Goal: Communication & Community: Answer question/provide support

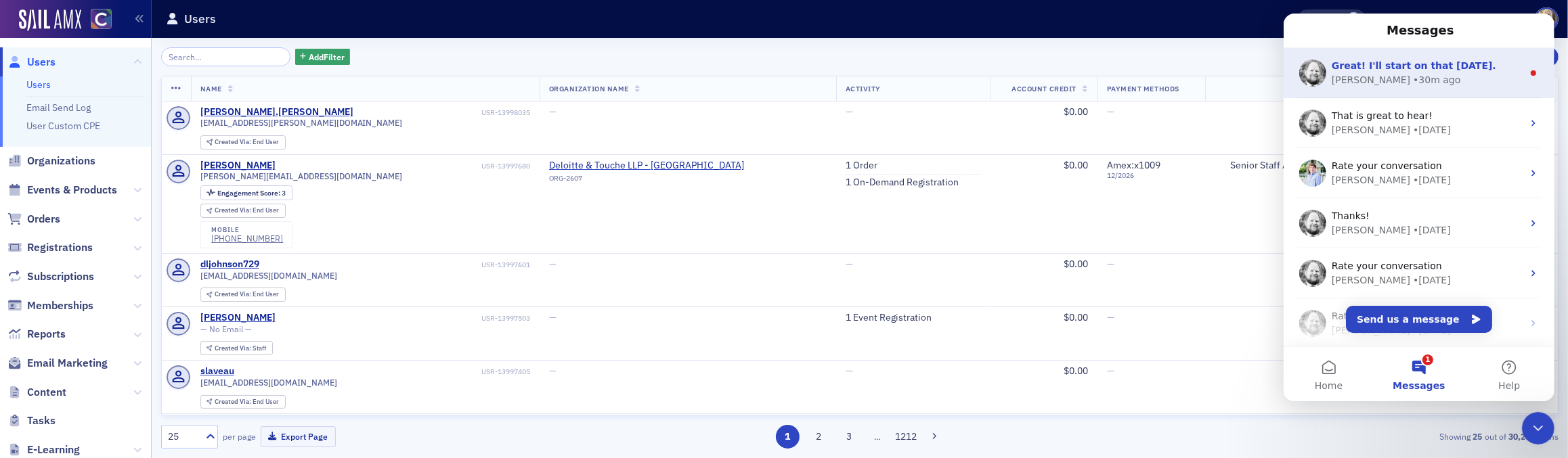
click at [1429, 74] on div "[PERSON_NAME] • 30m ago" at bounding box center [1427, 80] width 191 height 14
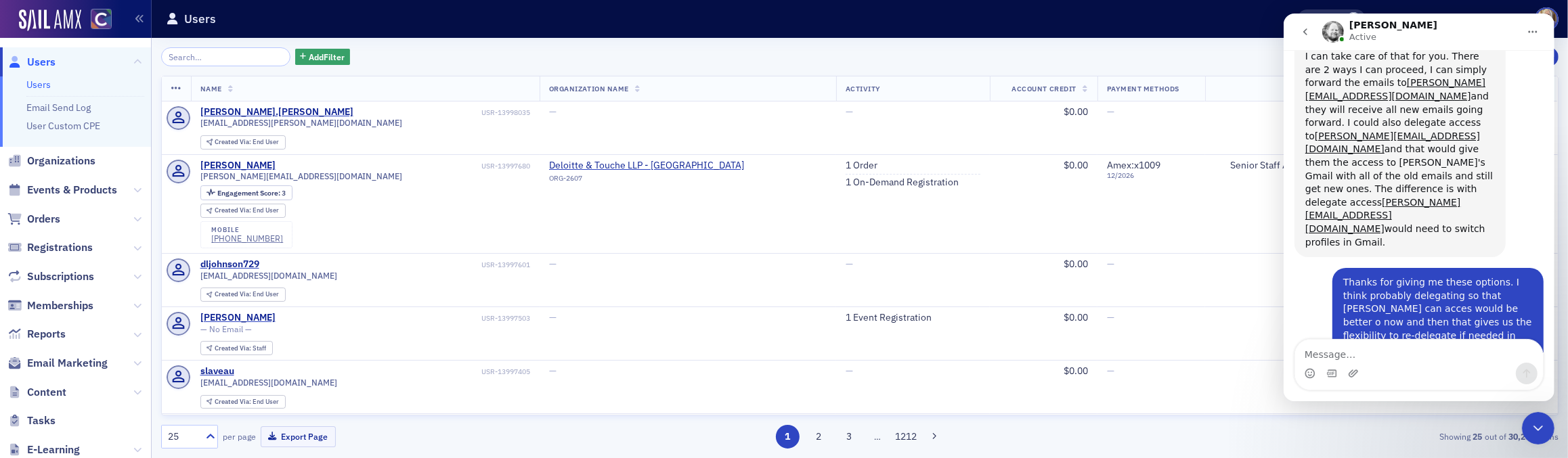
scroll to position [708, 0]
click at [1313, 30] on button "go back" at bounding box center [1305, 32] width 26 height 26
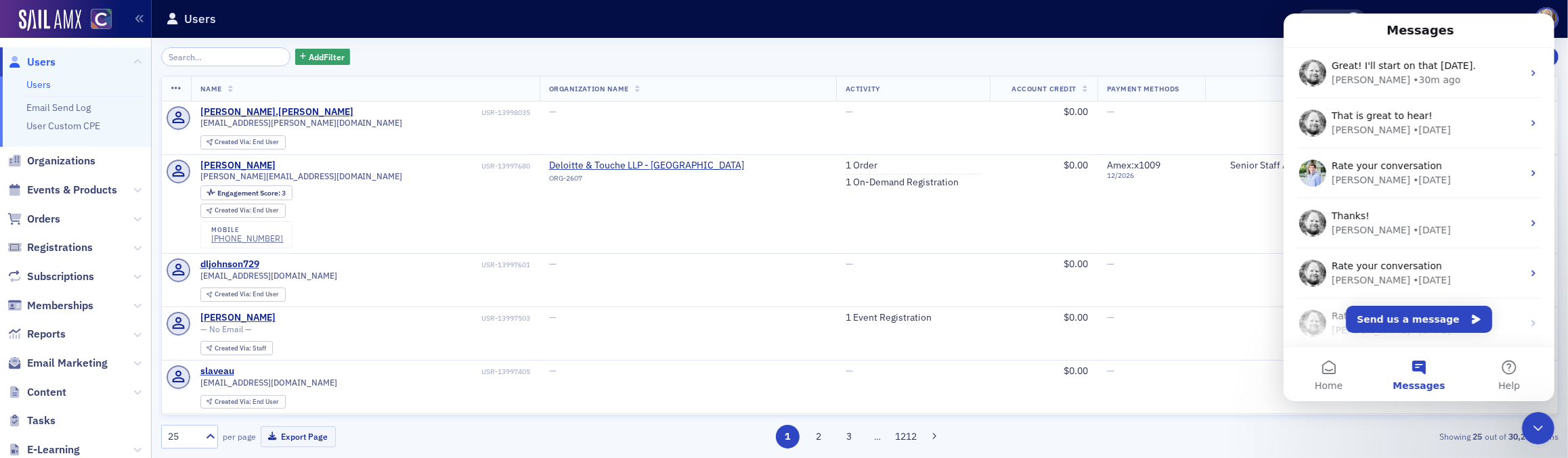
scroll to position [2, 0]
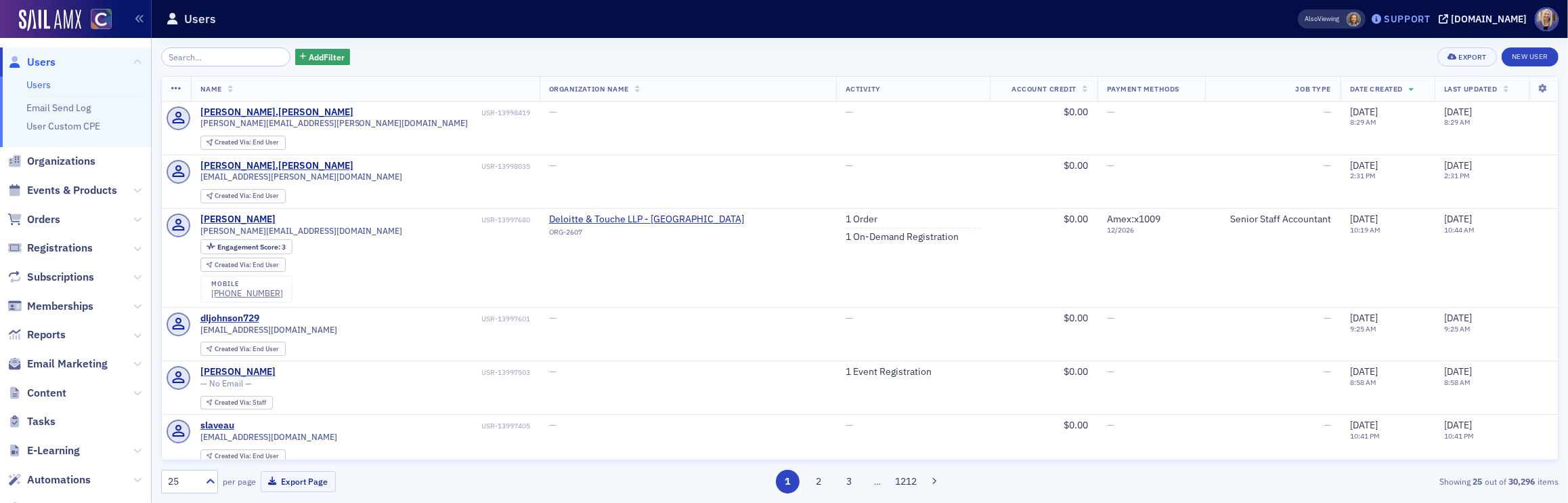
click at [1423, 21] on div "Support" at bounding box center [1407, 19] width 47 height 12
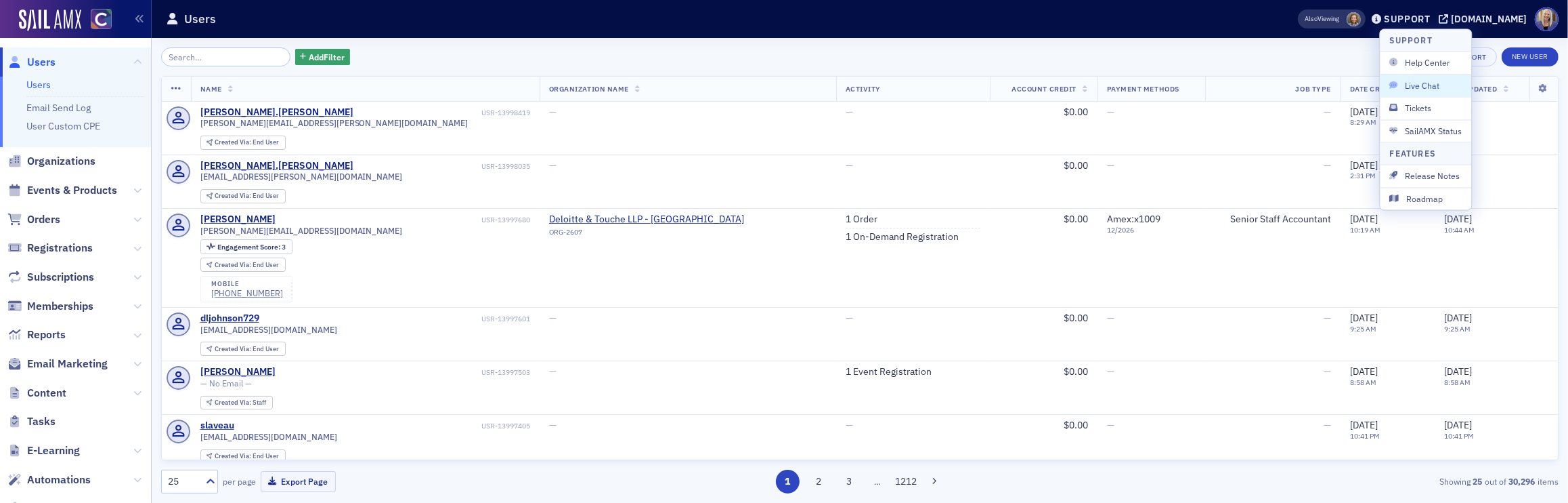
click at [1428, 84] on span "Live Chat" at bounding box center [1426, 85] width 72 height 12
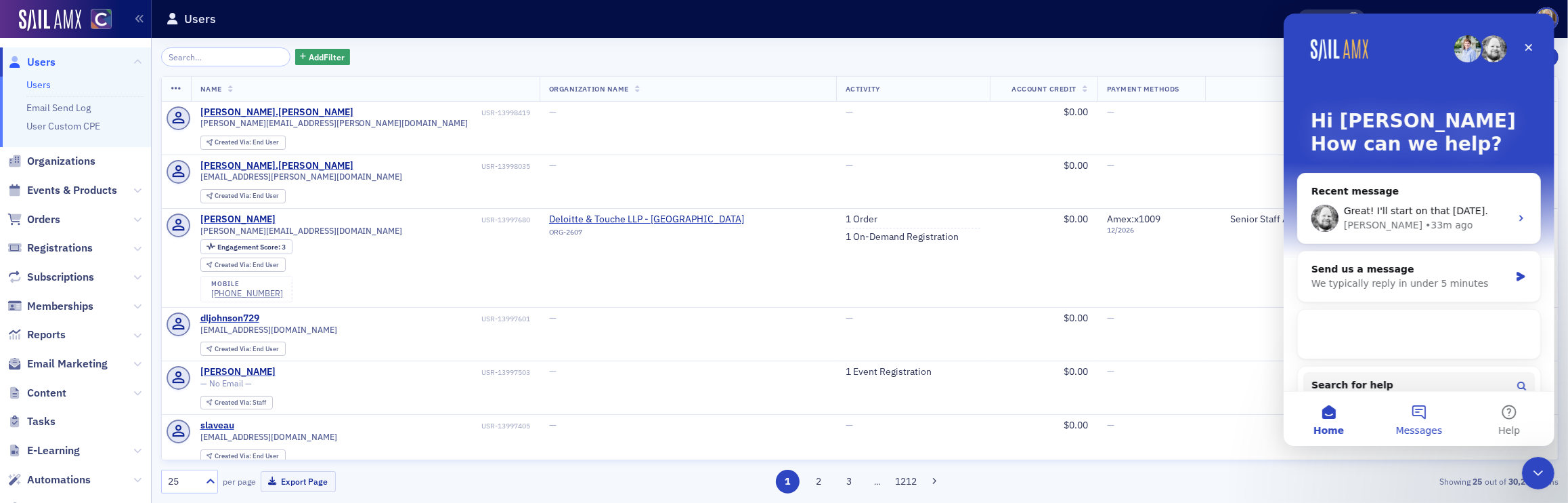
click at [1419, 422] on button "Messages" at bounding box center [1419, 418] width 90 height 54
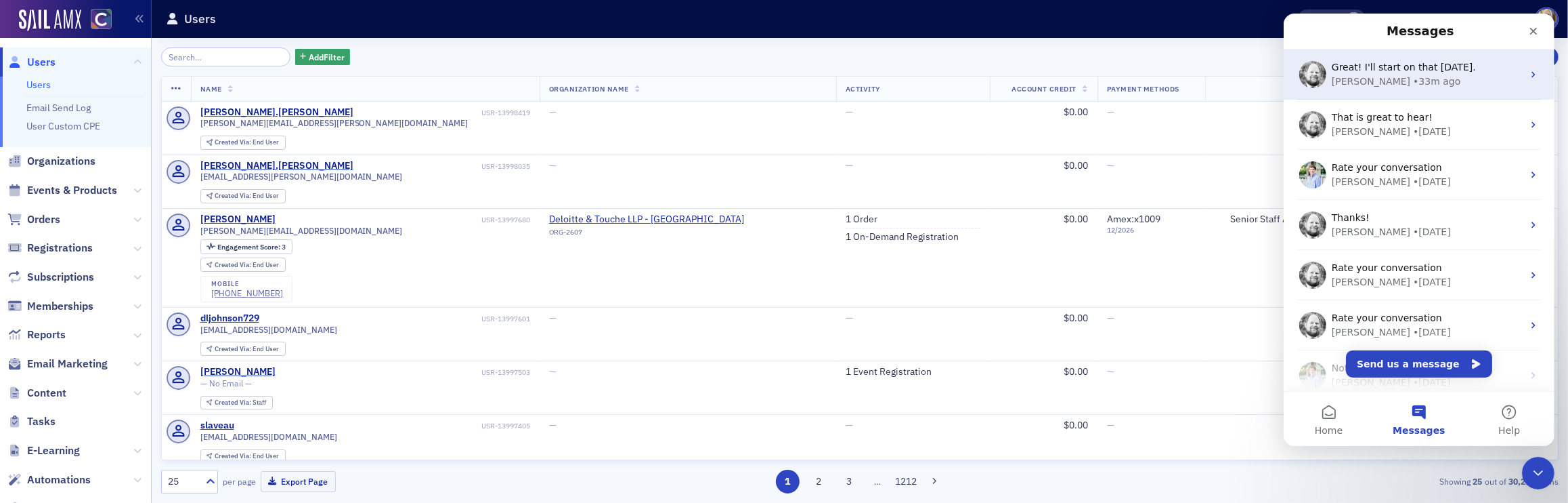
click at [1407, 75] on div "Aidan • 33m ago" at bounding box center [1427, 82] width 191 height 15
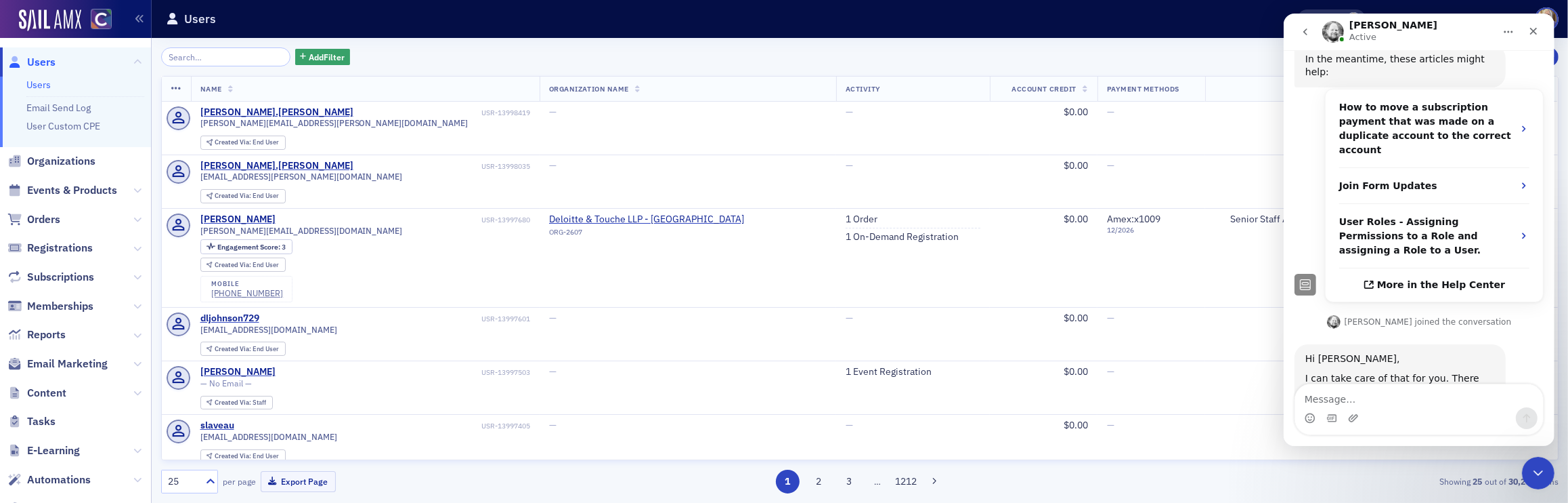
scroll to position [642, 0]
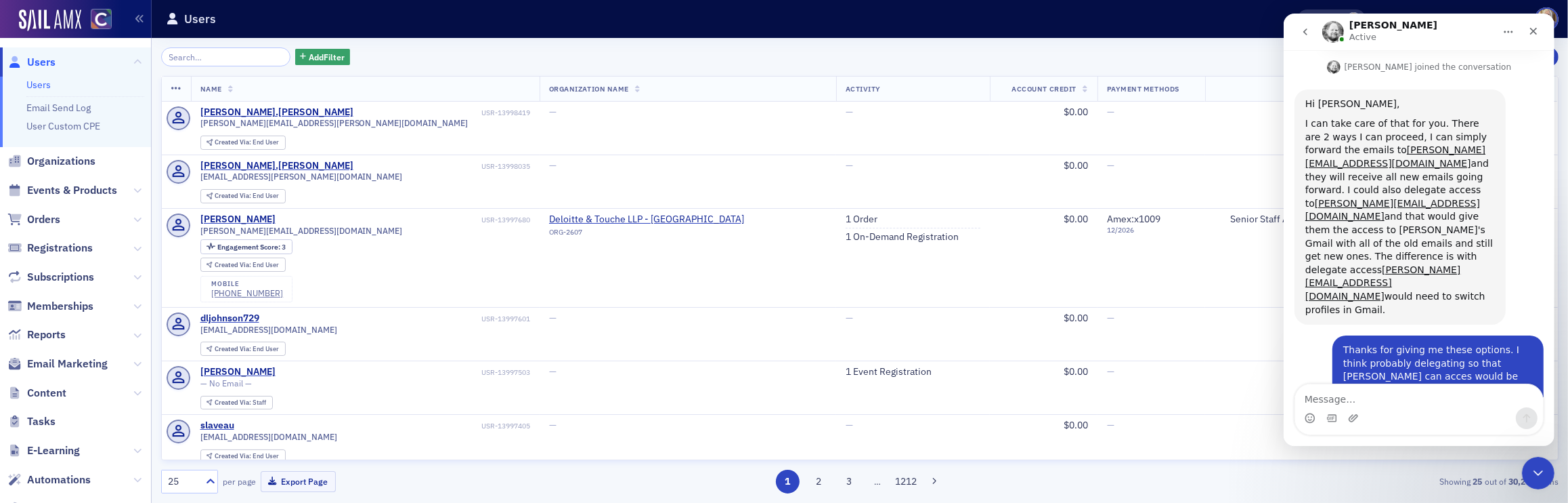
click at [1415, 391] on textarea "Message…" at bounding box center [1419, 395] width 248 height 23
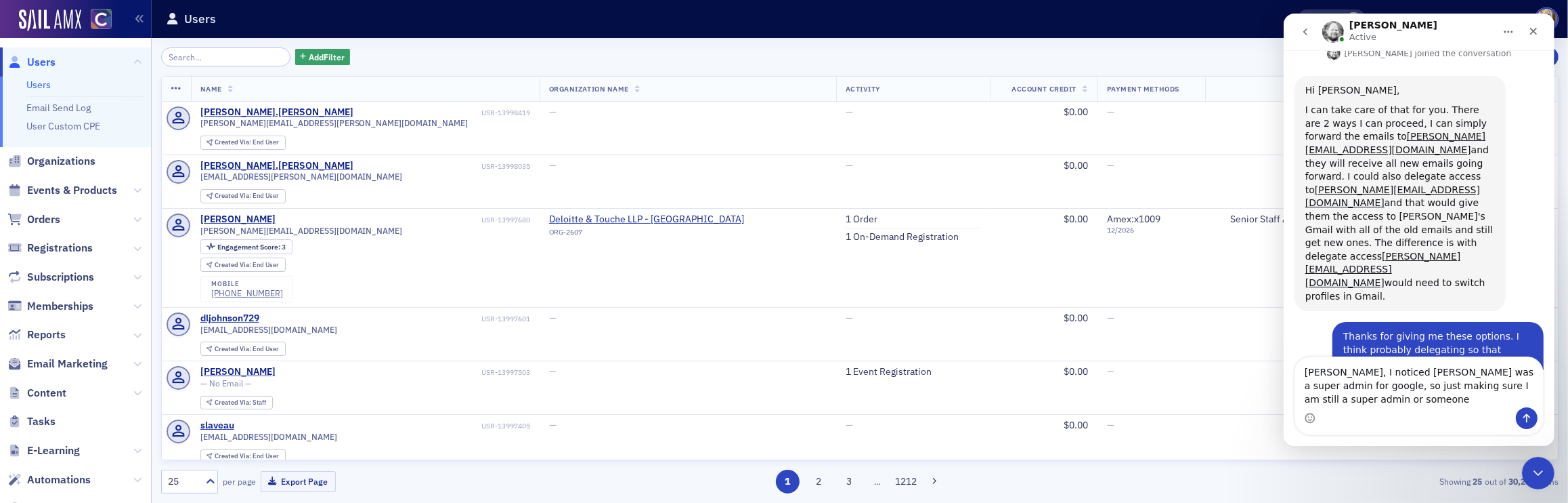
scroll to position [669, 0]
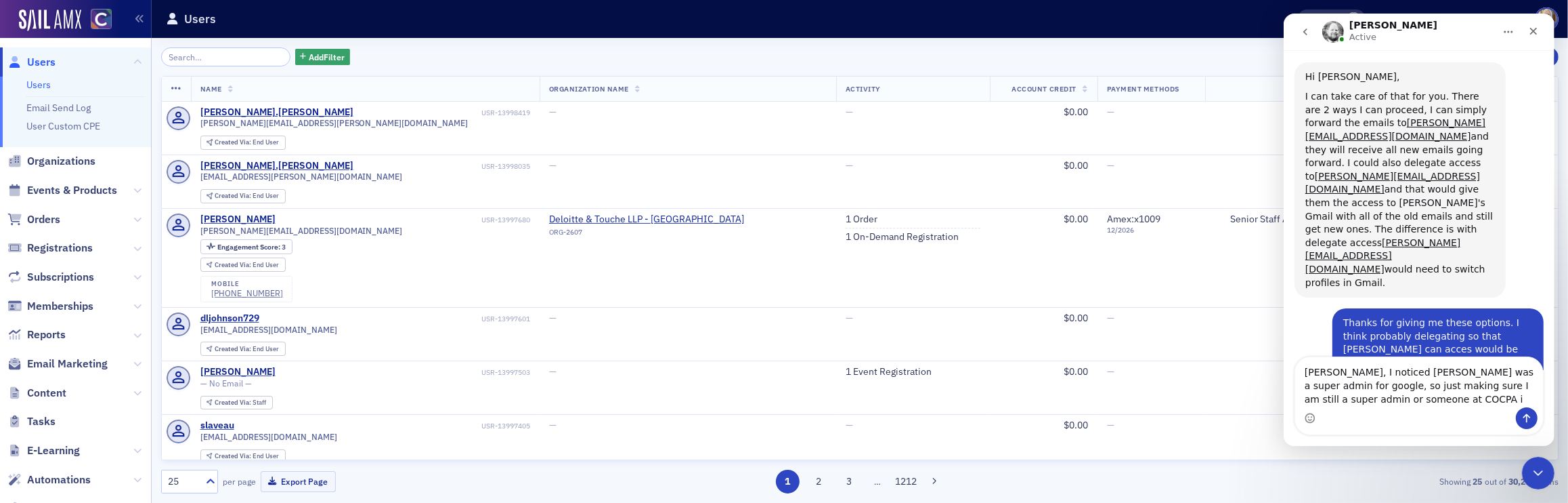
type textarea "Aidan, I noticed Josh was a super admin for google, so just making sure I am st…"
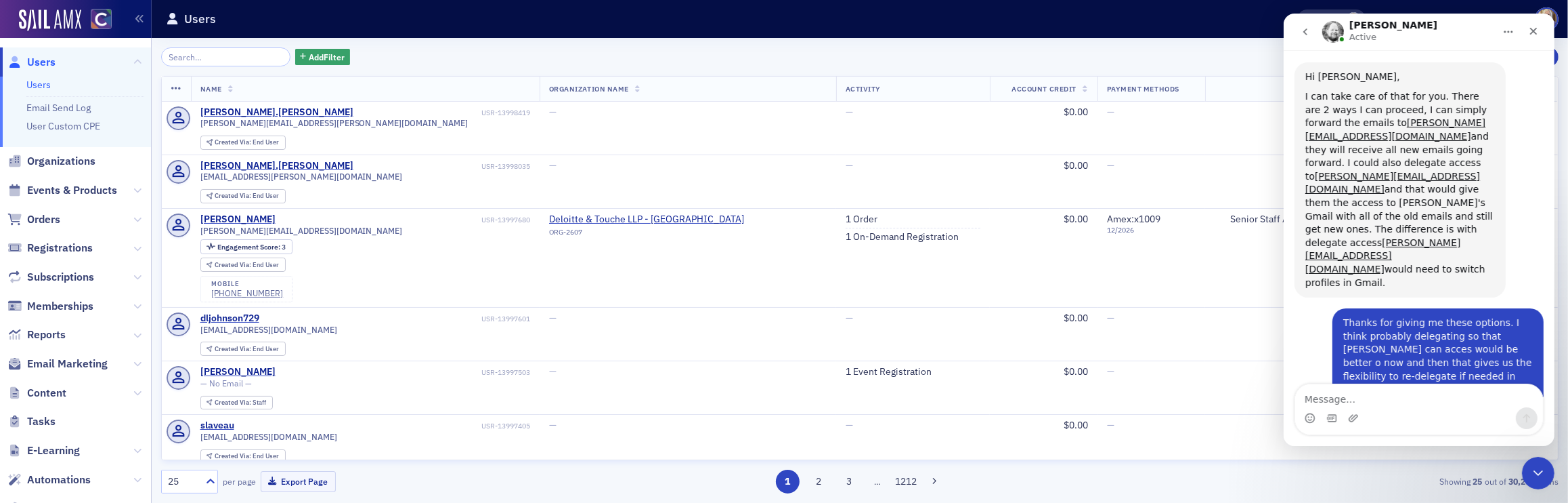
scroll to position [709, 0]
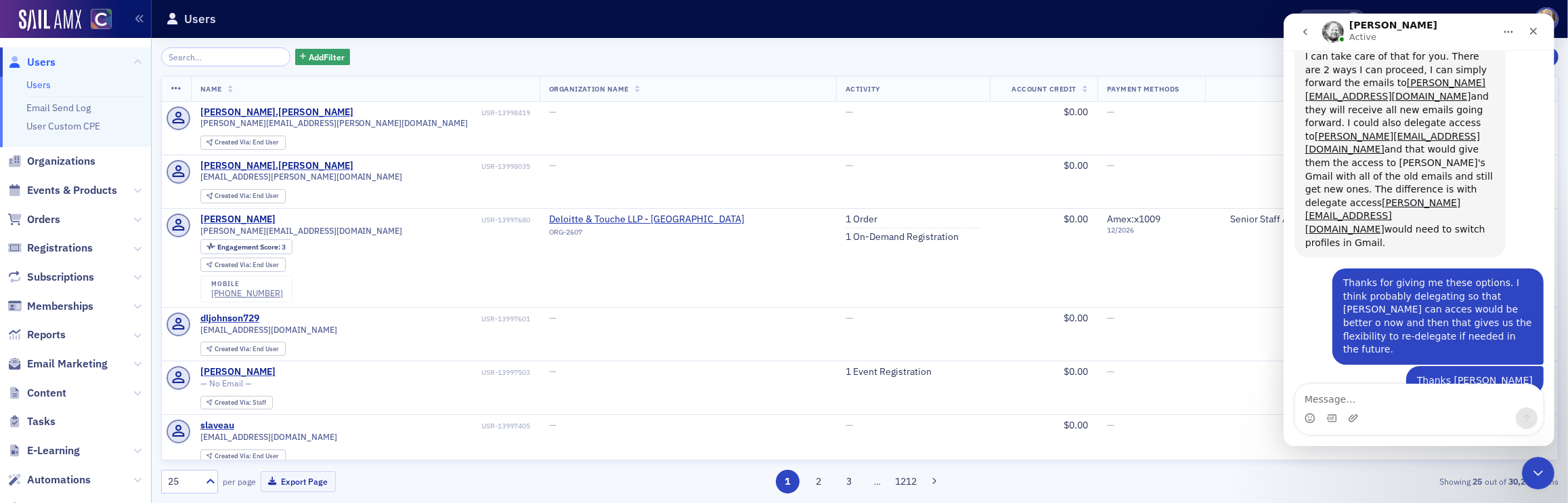
click at [1303, 28] on icon "go back" at bounding box center [1305, 32] width 11 height 11
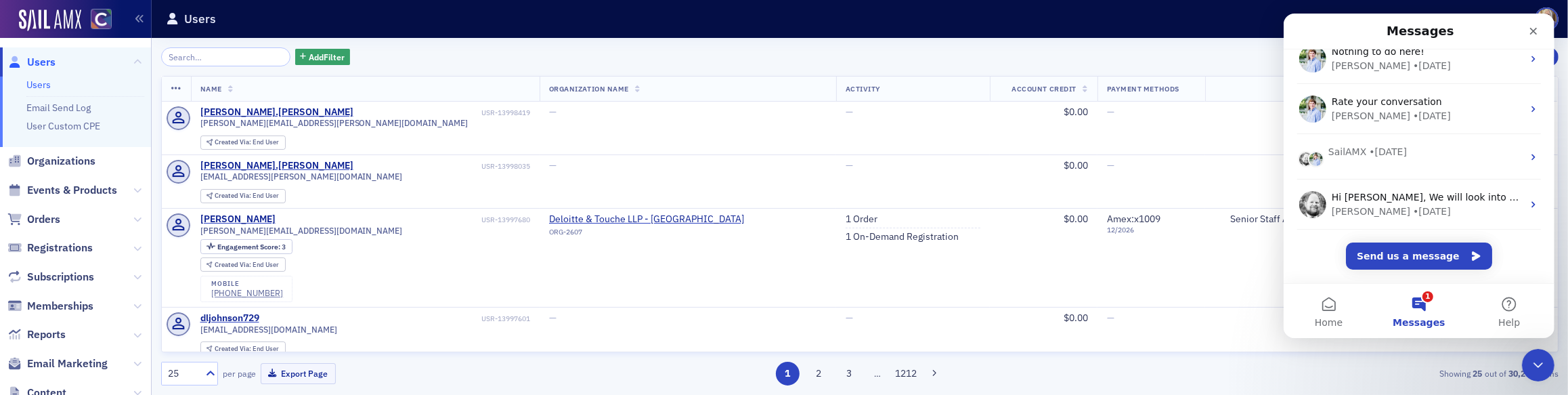
scroll to position [0, 0]
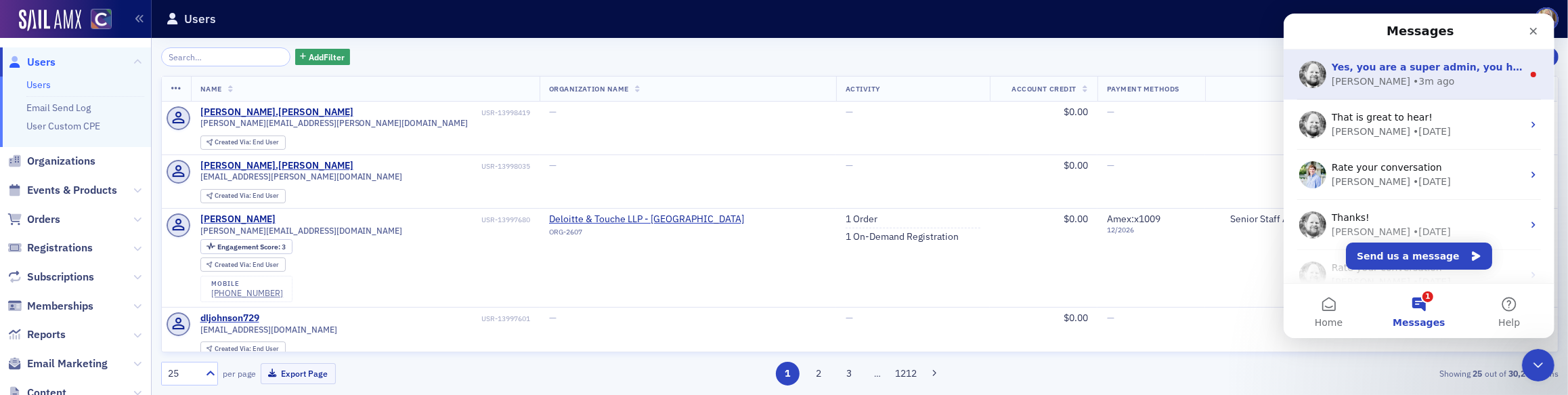
click at [1391, 69] on span "Yes, you are a super admin, you have the same role and permission as Josh did." at bounding box center [1568, 67] width 473 height 11
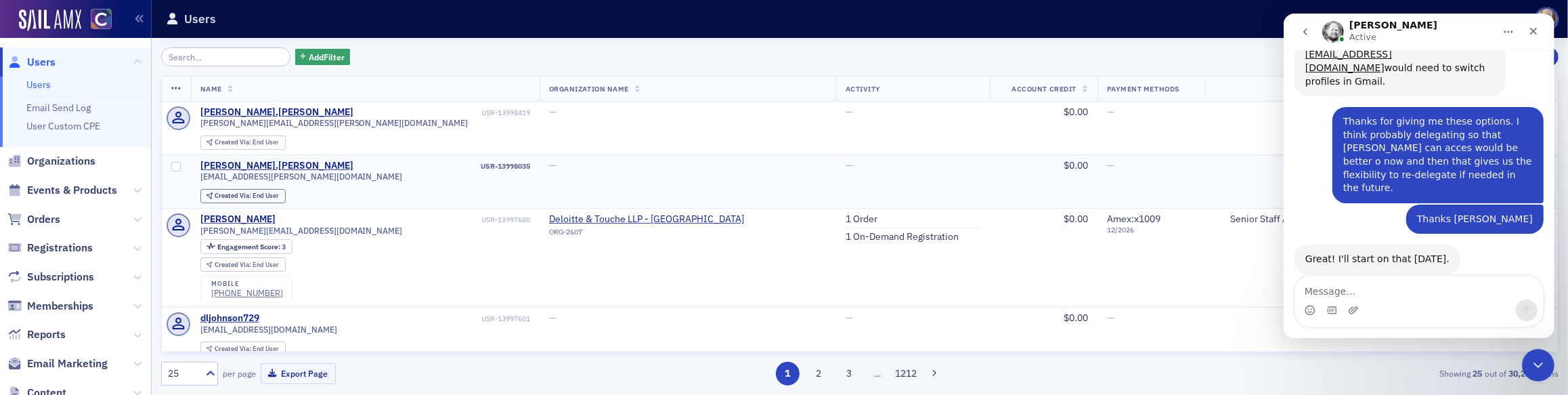
scroll to position [891, 0]
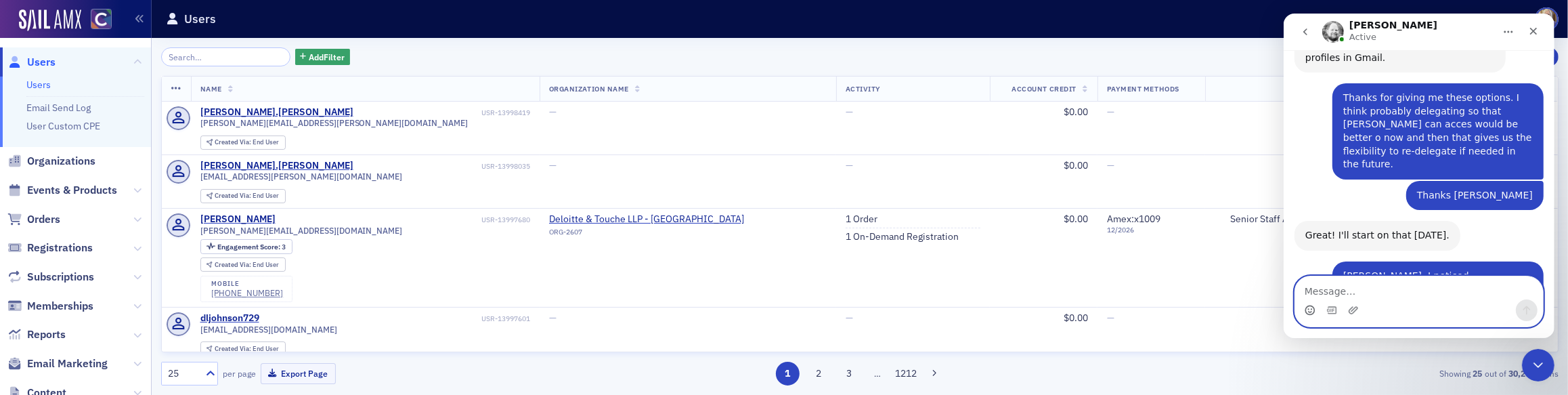
click at [1309, 310] on icon "Emoji picker" at bounding box center [1309, 310] width 11 height 11
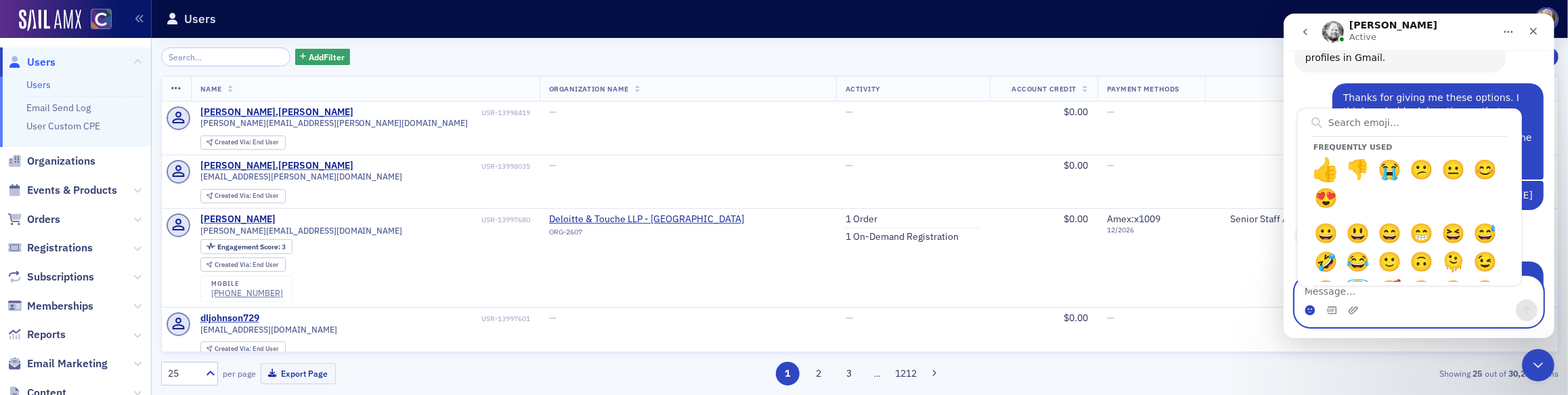
drag, startPoint x: 1324, startPoint y: 166, endPoint x: 1376, endPoint y: 235, distance: 86.4
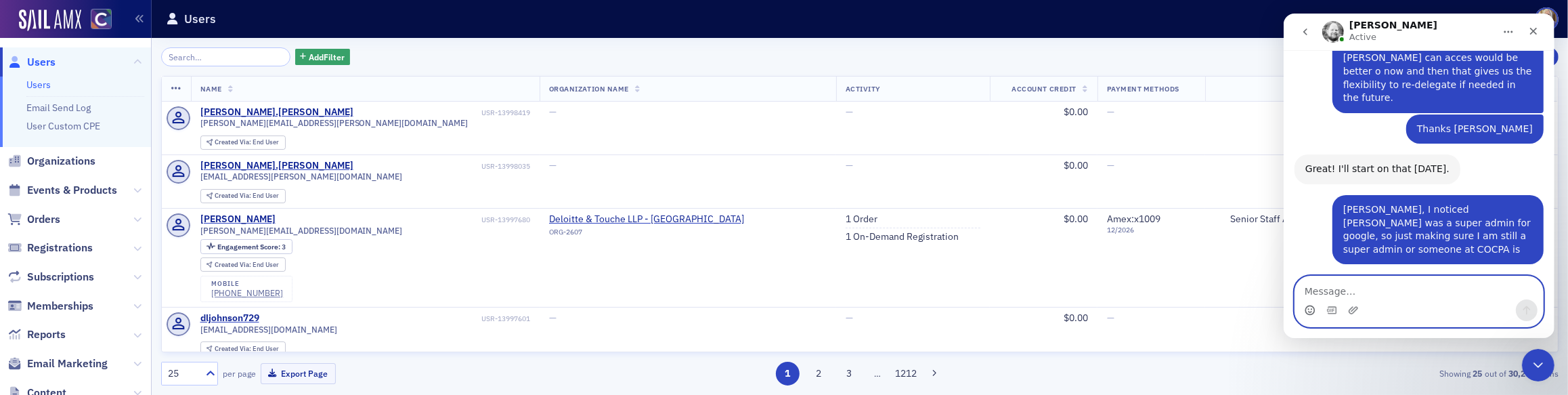
scroll to position [969, 0]
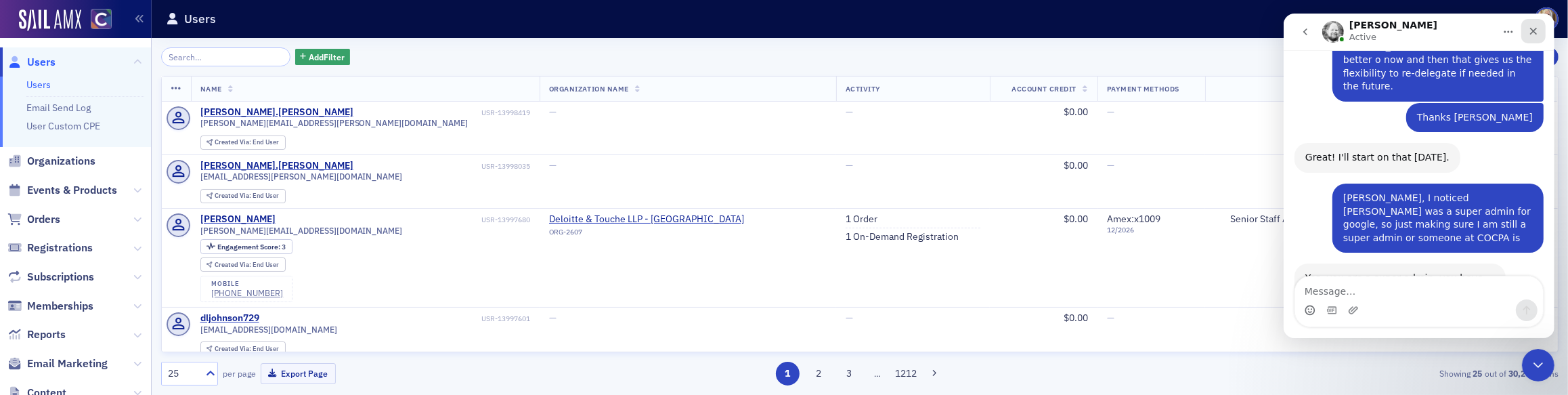
click at [1537, 34] on icon "Close" at bounding box center [1533, 31] width 11 height 11
